Goal: Information Seeking & Learning: Learn about a topic

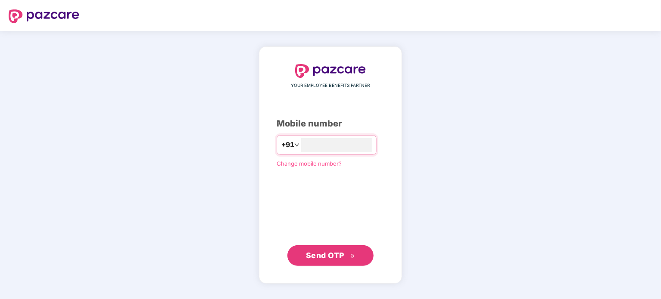
type input "**********"
click at [347, 255] on span "Send OTP" at bounding box center [331, 256] width 50 height 12
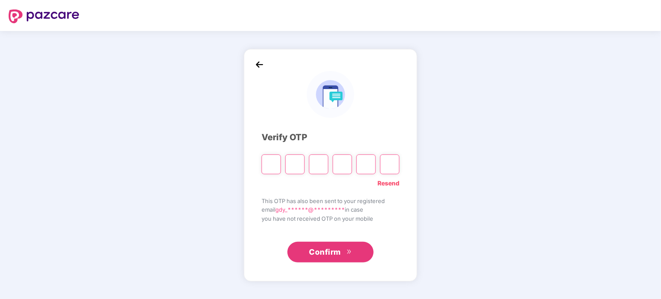
type input "*"
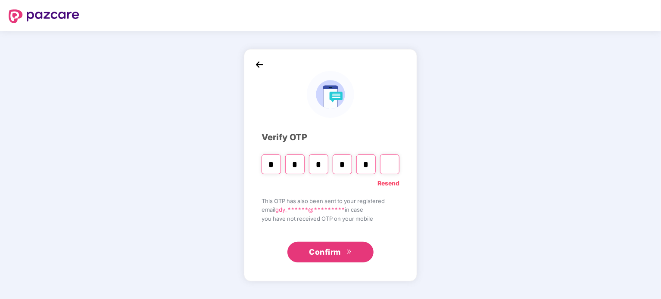
type input "*"
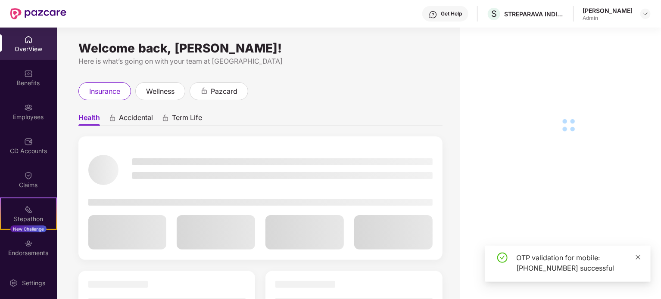
click at [635, 260] on icon "close" at bounding box center [638, 258] width 6 height 6
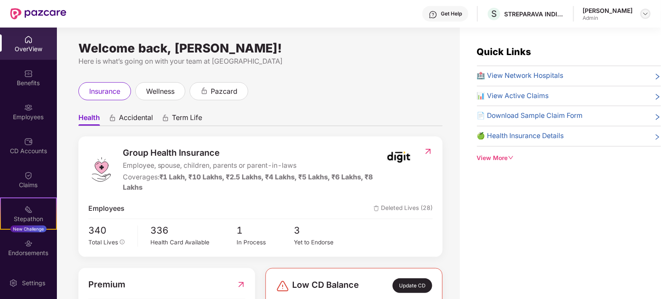
click at [646, 12] on img at bounding box center [645, 13] width 7 height 7
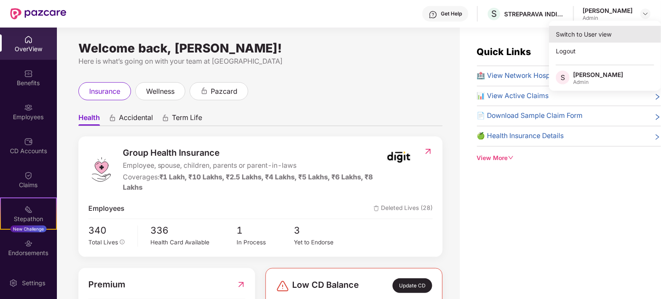
click at [600, 39] on div "Switch to User view" at bounding box center [605, 34] width 112 height 17
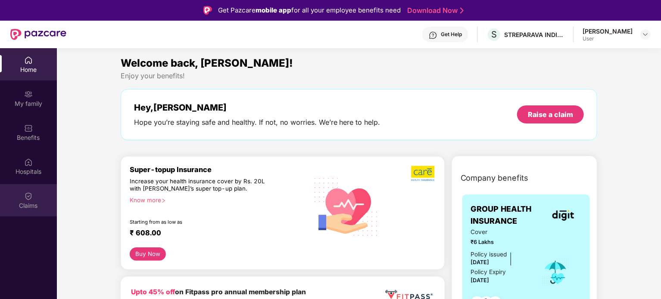
click at [30, 209] on div "Claims" at bounding box center [28, 206] width 57 height 9
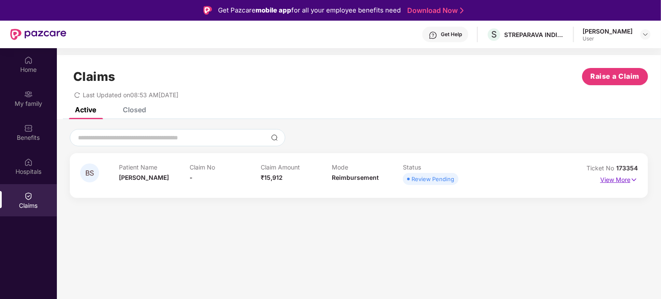
click at [622, 178] on p "View More" at bounding box center [618, 179] width 37 height 12
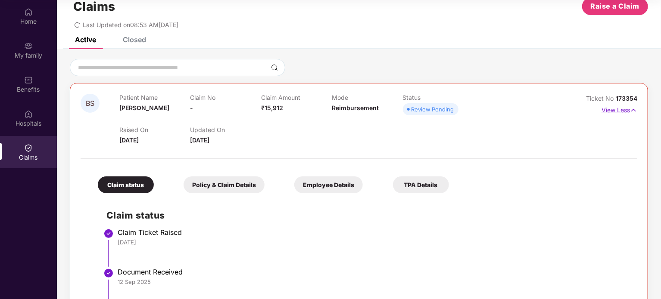
scroll to position [4, 0]
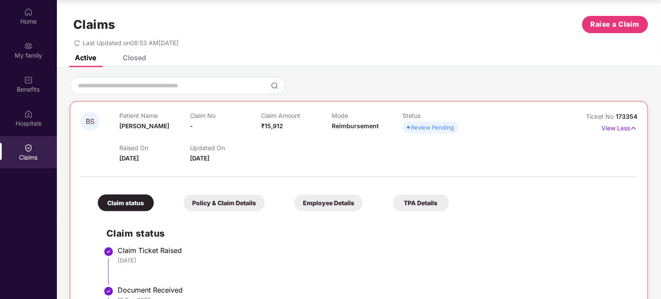
click at [355, 174] on div at bounding box center [359, 173] width 556 height 18
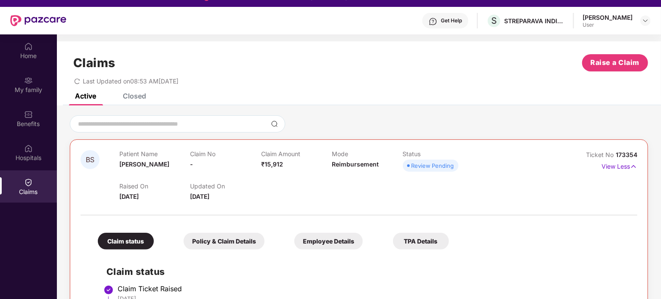
scroll to position [0, 0]
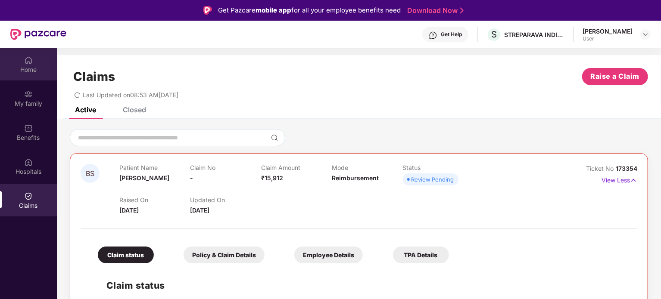
click at [42, 62] on div "Home" at bounding box center [28, 64] width 57 height 32
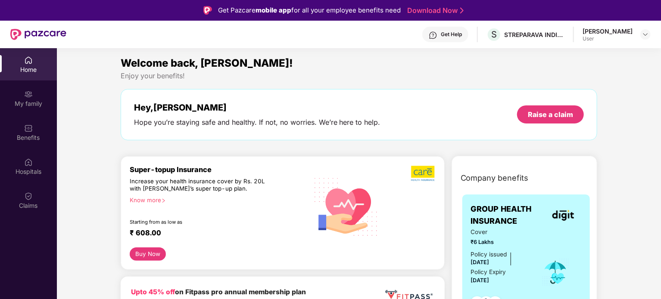
click at [648, 39] on div at bounding box center [645, 34] width 10 height 10
click at [639, 34] on div "[PERSON_NAME] User" at bounding box center [616, 34] width 68 height 15
click at [648, 35] on img at bounding box center [645, 34] width 7 height 7
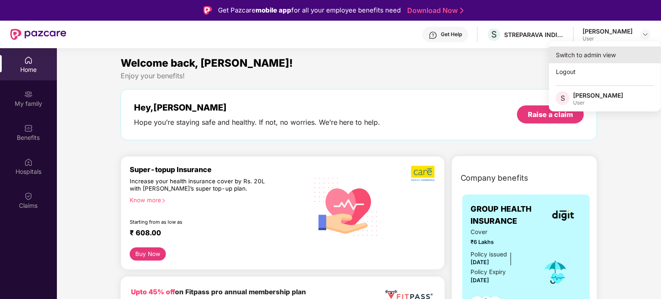
click at [609, 54] on div "Switch to admin view" at bounding box center [605, 55] width 112 height 17
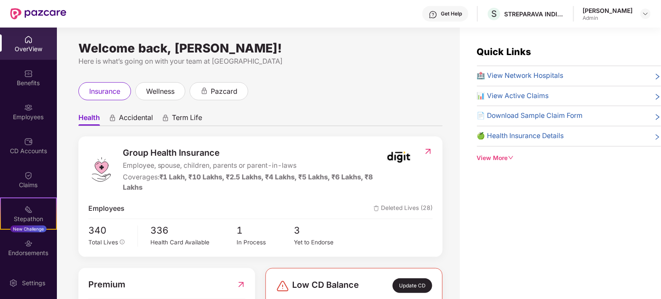
click at [517, 75] on span "🏥 View Network Hospitals" at bounding box center [520, 76] width 87 height 11
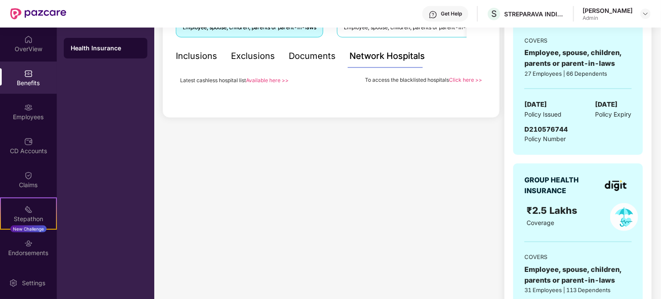
scroll to position [172, 0]
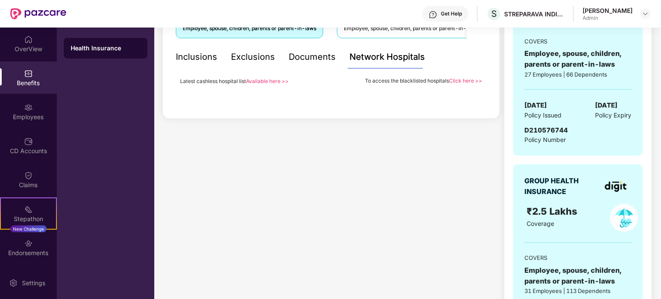
click at [269, 80] on link "Available here >>" at bounding box center [267, 81] width 43 height 6
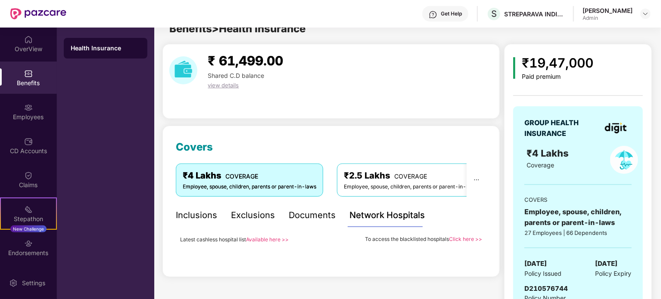
scroll to position [0, 0]
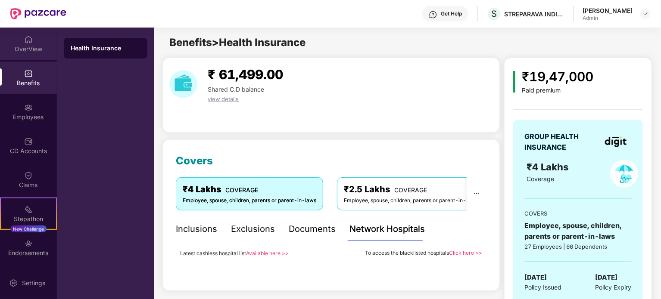
click at [38, 48] on div "OverView" at bounding box center [28, 49] width 57 height 9
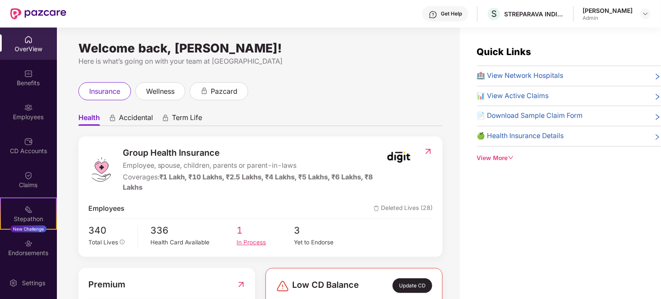
click at [242, 238] on div "In Process" at bounding box center [264, 242] width 57 height 9
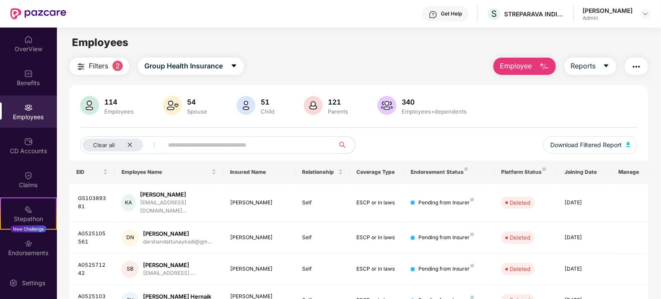
click at [119, 63] on span "2" at bounding box center [117, 66] width 10 height 10
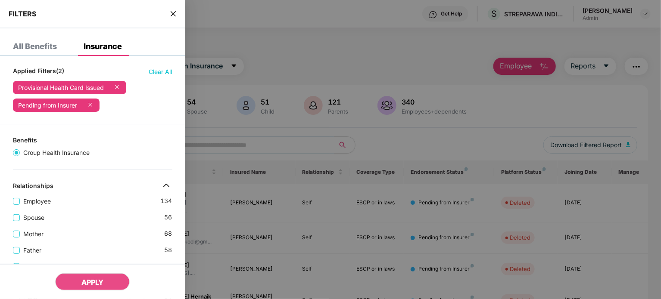
click at [118, 88] on icon at bounding box center [116, 87] width 9 height 9
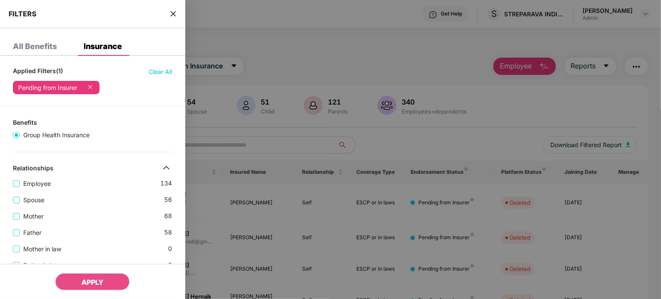
click at [90, 87] on icon at bounding box center [90, 87] width 9 height 9
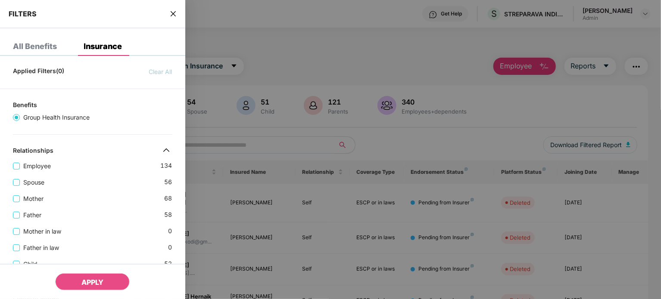
click at [308, 114] on div at bounding box center [330, 149] width 661 height 299
click at [469, 120] on div at bounding box center [330, 149] width 661 height 299
click at [171, 12] on icon "close" at bounding box center [173, 13] width 7 height 7
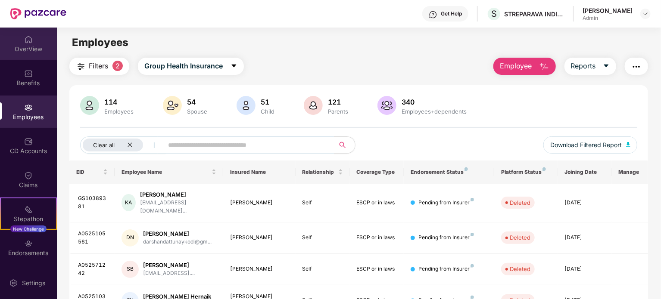
click at [31, 47] on div "OverView" at bounding box center [28, 49] width 57 height 9
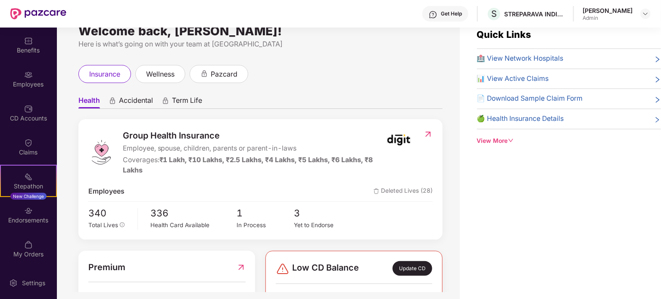
scroll to position [28, 0]
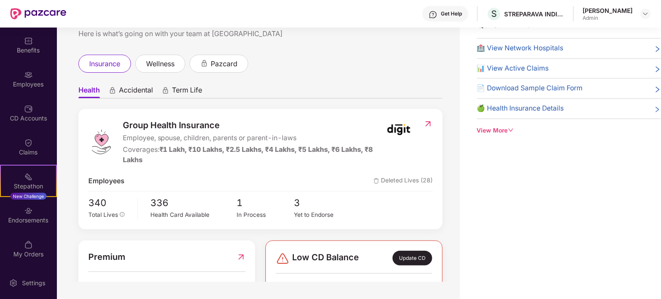
click at [242, 254] on img at bounding box center [240, 257] width 9 height 13
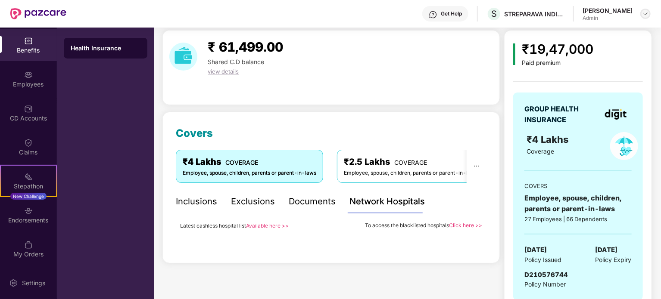
click at [645, 11] on img at bounding box center [645, 13] width 7 height 7
